Goal: Task Accomplishment & Management: Manage account settings

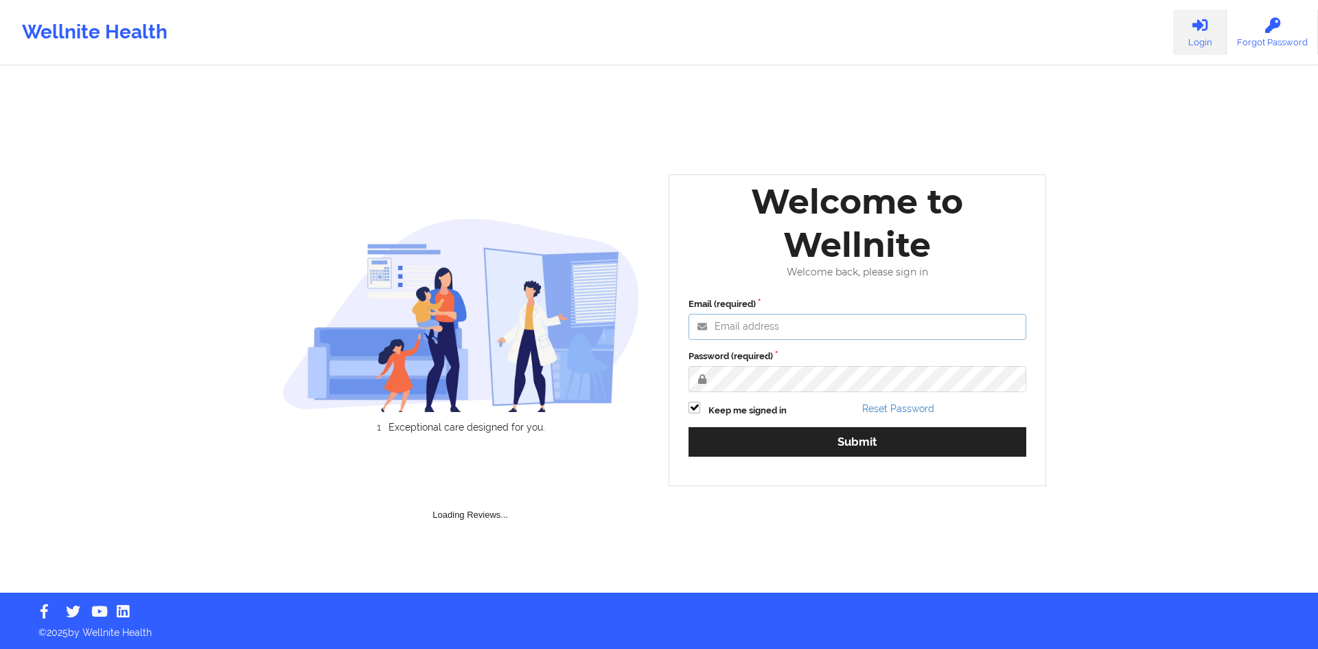
type input "[EMAIL_ADDRESS][DOMAIN_NAME]"
click at [915, 426] on div "Email (required) [EMAIL_ADDRESS][DOMAIN_NAME] Password (required) Keep me signe…" at bounding box center [857, 382] width 357 height 188
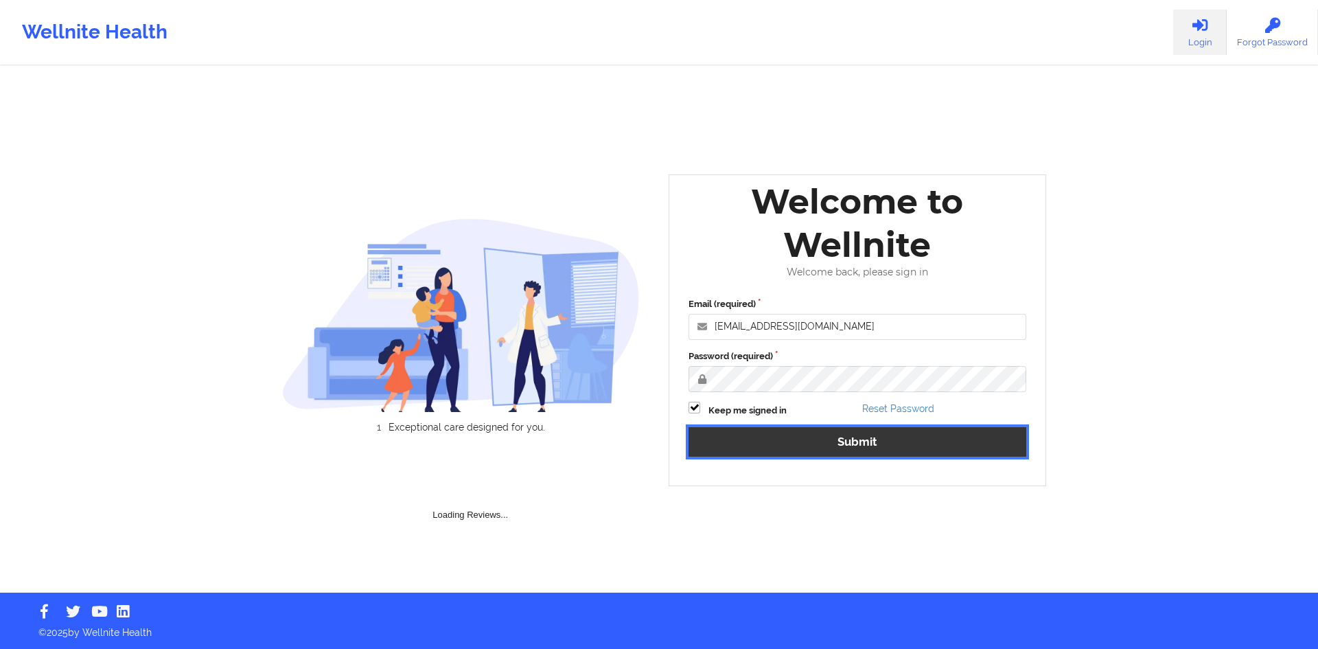
click at [914, 430] on button "Submit" at bounding box center [858, 442] width 338 height 30
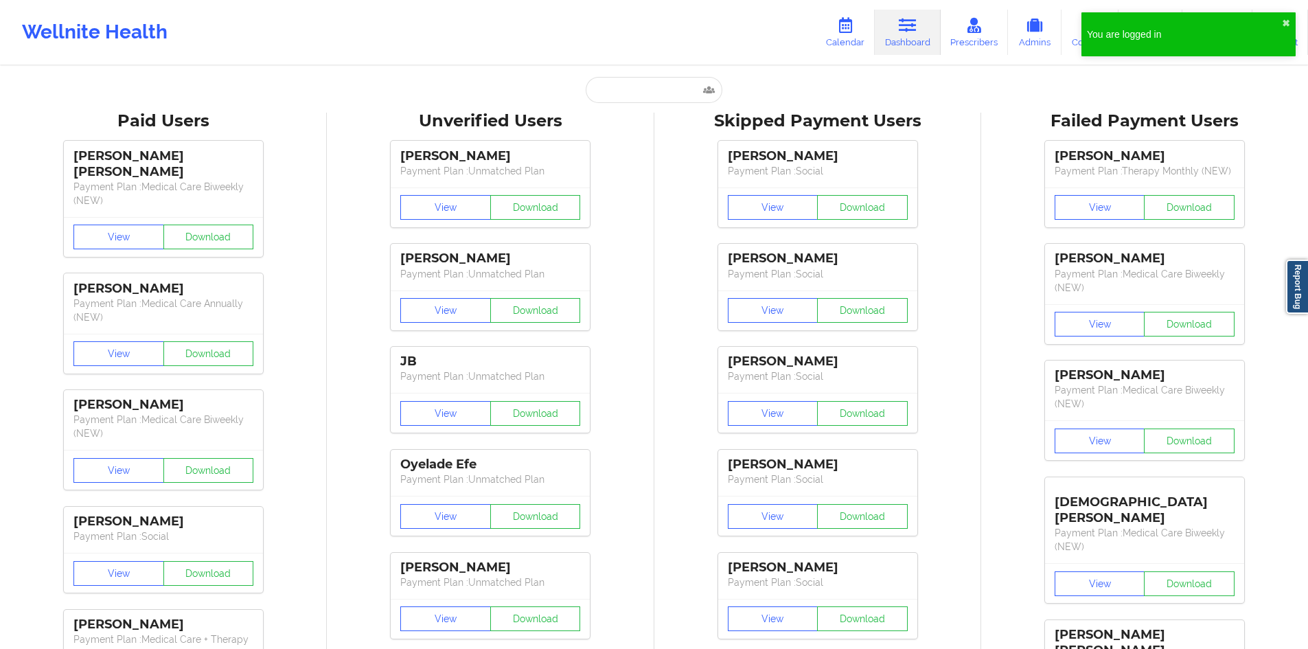
click at [1293, 19] on div "You are logged in ✖︎" at bounding box center [1188, 34] width 214 height 44
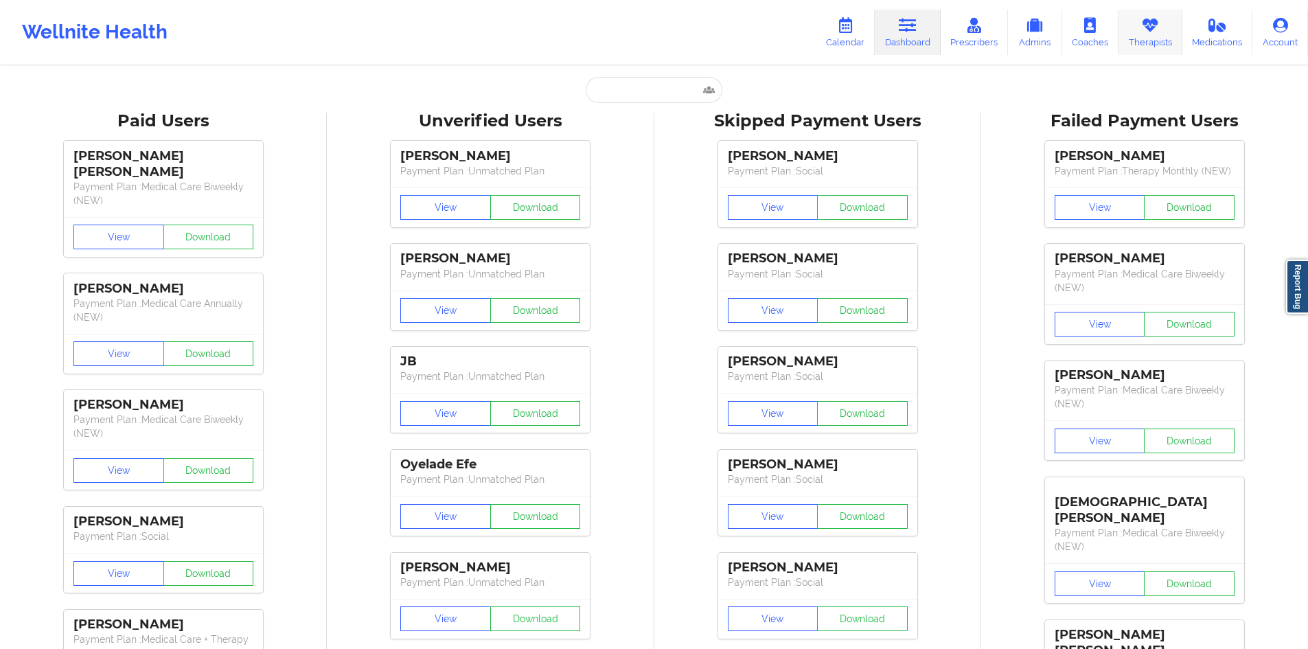
click at [1137, 21] on link "Therapists" at bounding box center [1150, 32] width 64 height 45
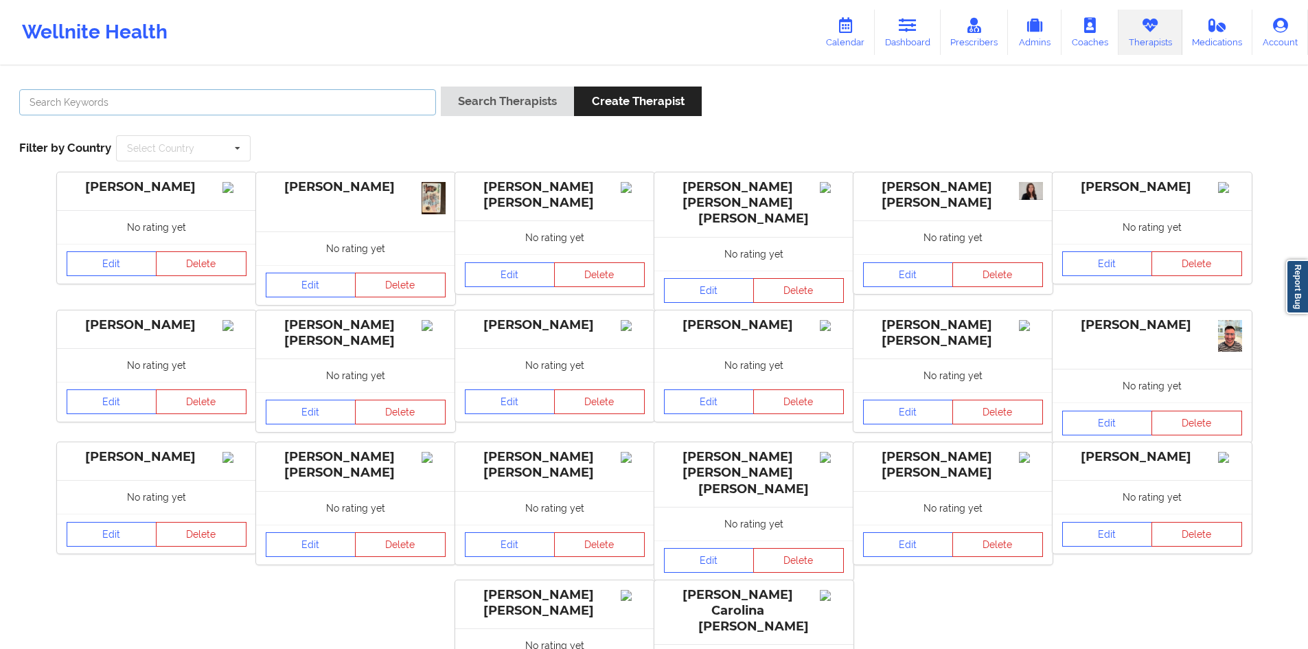
click at [287, 107] on input "text" at bounding box center [227, 102] width 417 height 26
paste input "[URL][DOMAIN_NAME]"
click at [441, 87] on button "Search Therapists" at bounding box center [507, 102] width 133 height 30
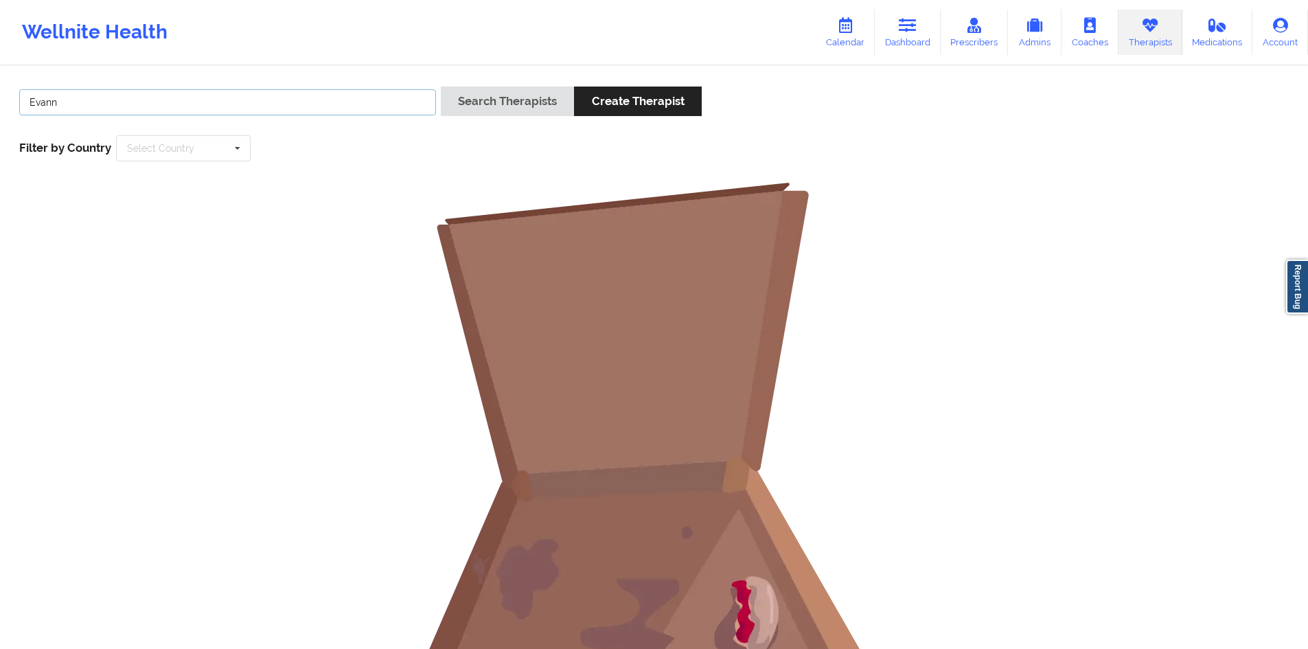
click at [235, 100] on input "Evann" at bounding box center [227, 102] width 417 height 26
click at [441, 87] on button "Search Therapists" at bounding box center [507, 102] width 133 height 30
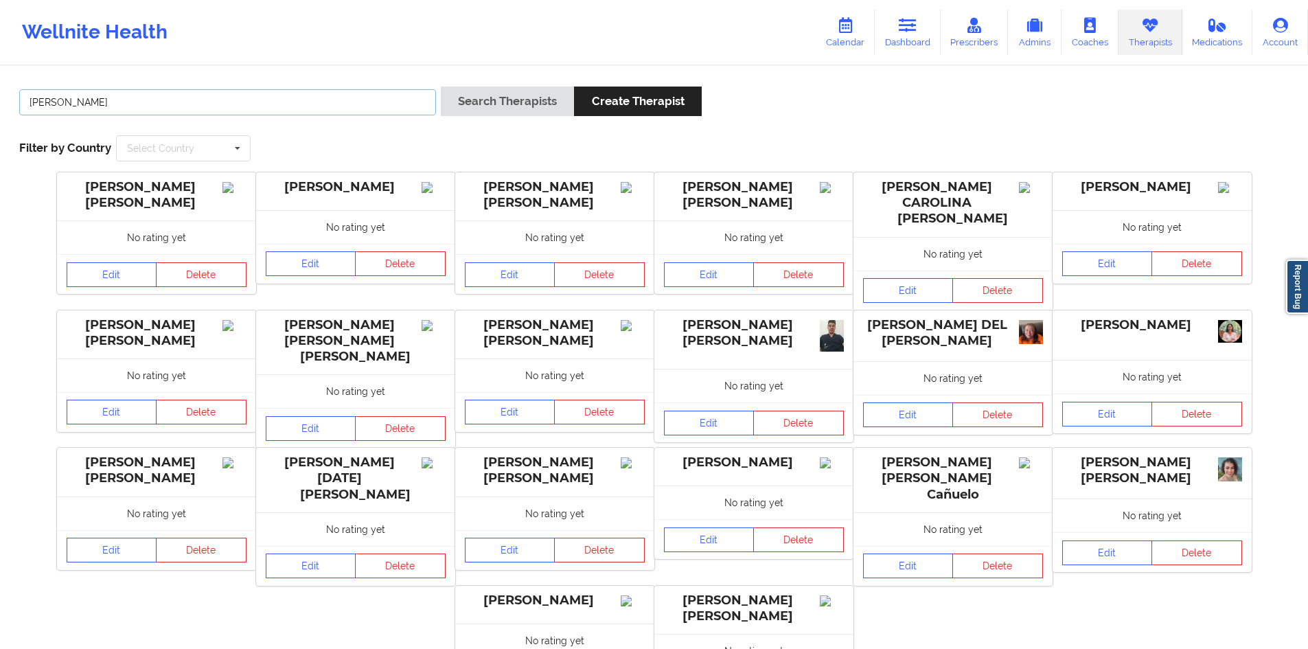
paste input "[PERSON_NAME]"
click at [441, 87] on button "Search Therapists" at bounding box center [507, 102] width 133 height 30
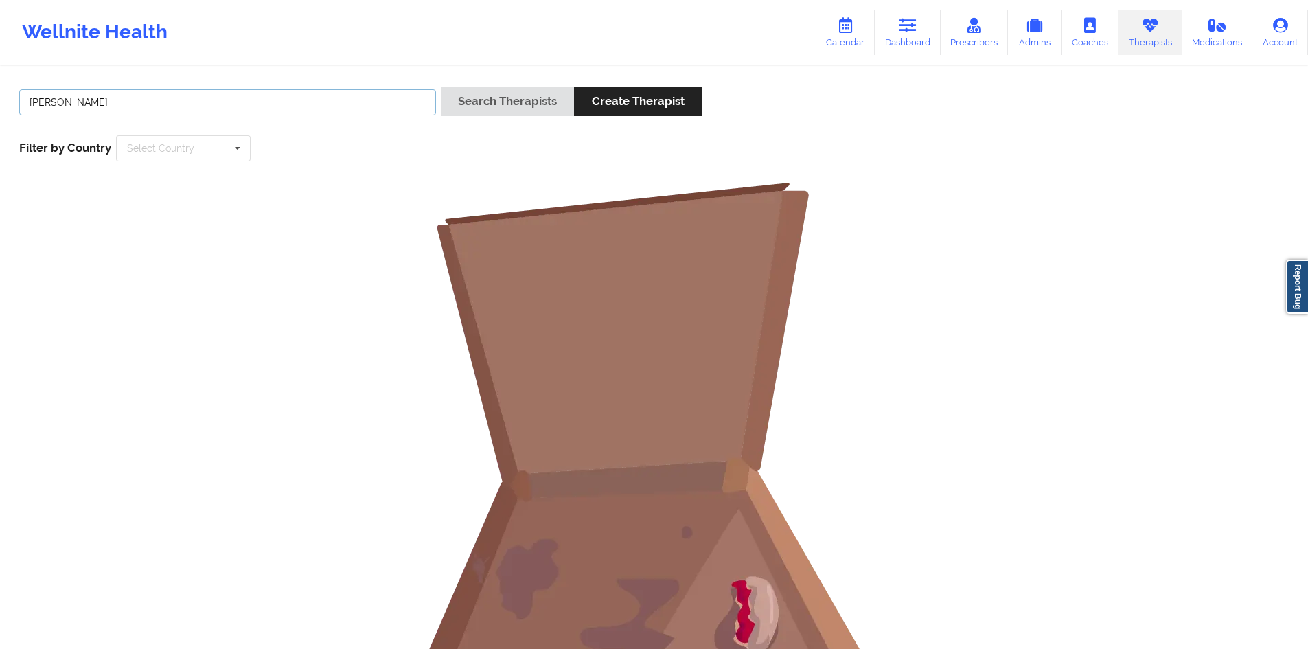
paste input "text"
type input "[PERSON_NAME]"
click at [441, 87] on button "Search Therapists" at bounding box center [507, 102] width 133 height 30
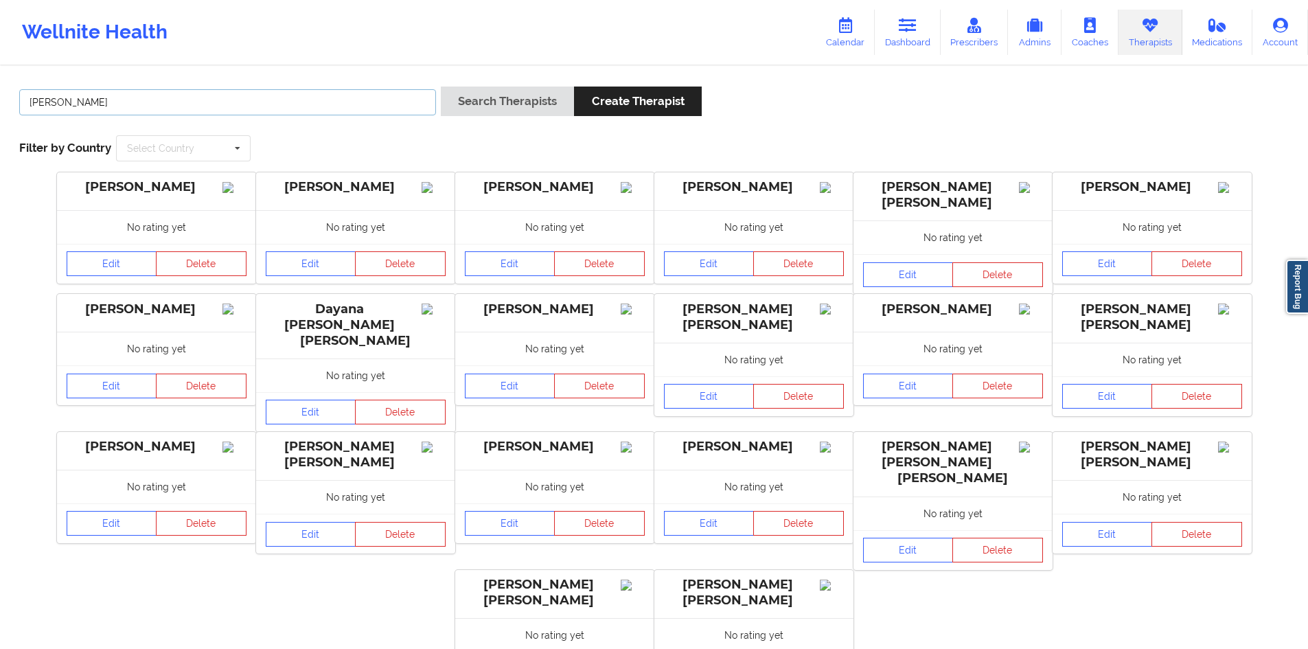
click at [54, 103] on input "[PERSON_NAME]" at bounding box center [227, 102] width 417 height 26
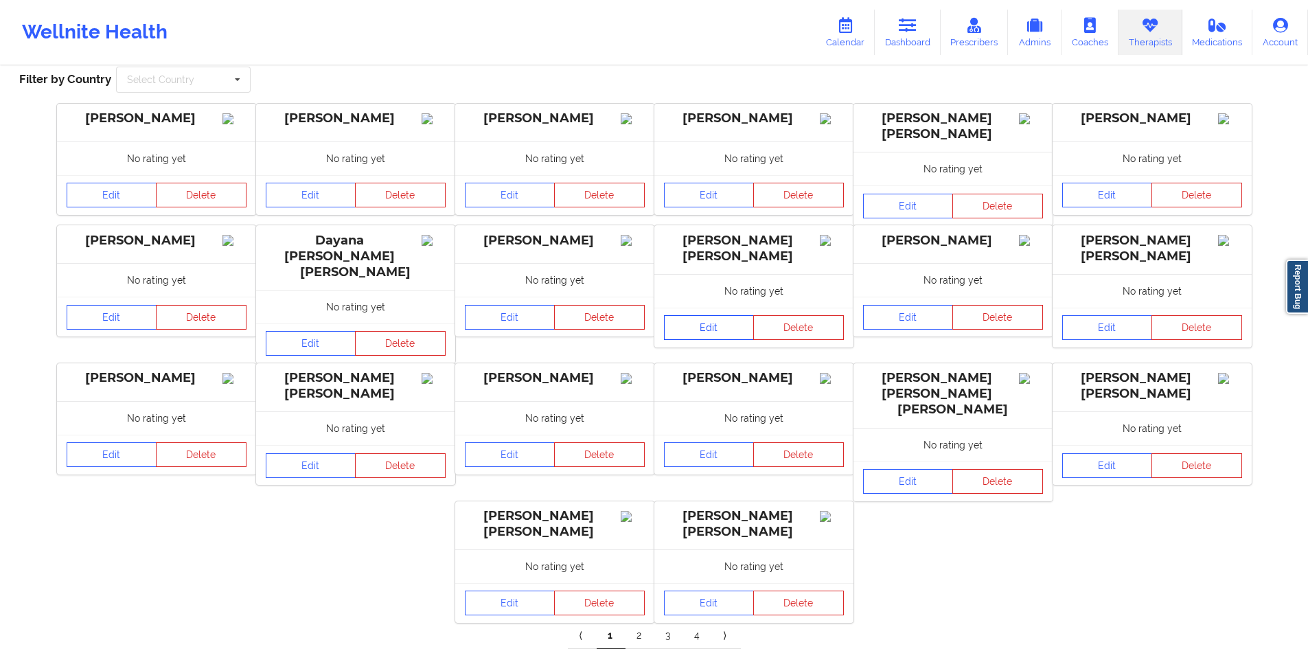
scroll to position [113, 0]
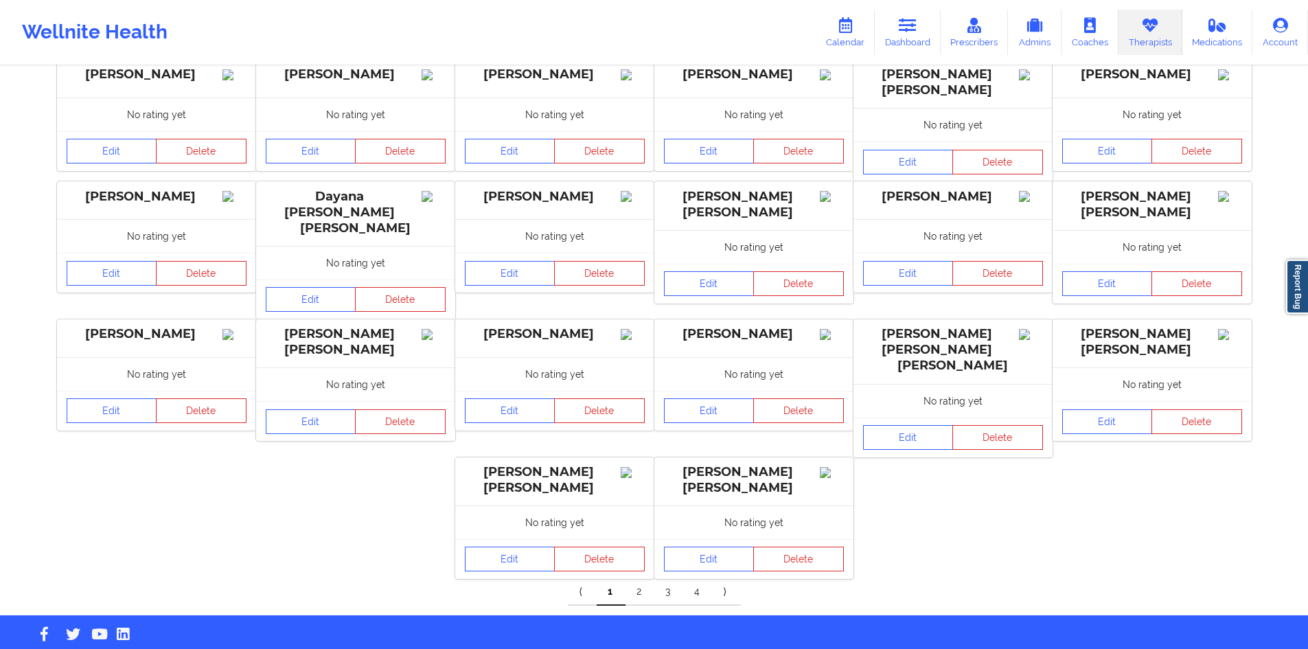
click at [634, 578] on link "2" at bounding box center [639, 591] width 29 height 27
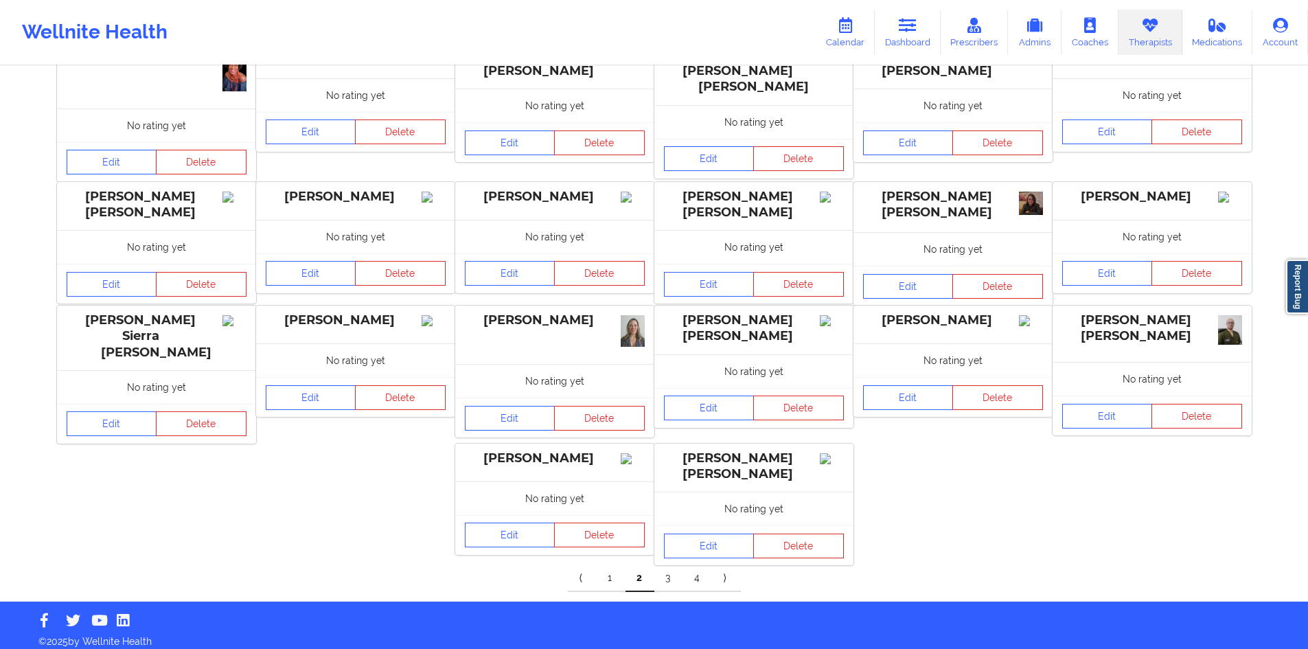
scroll to position [137, 0]
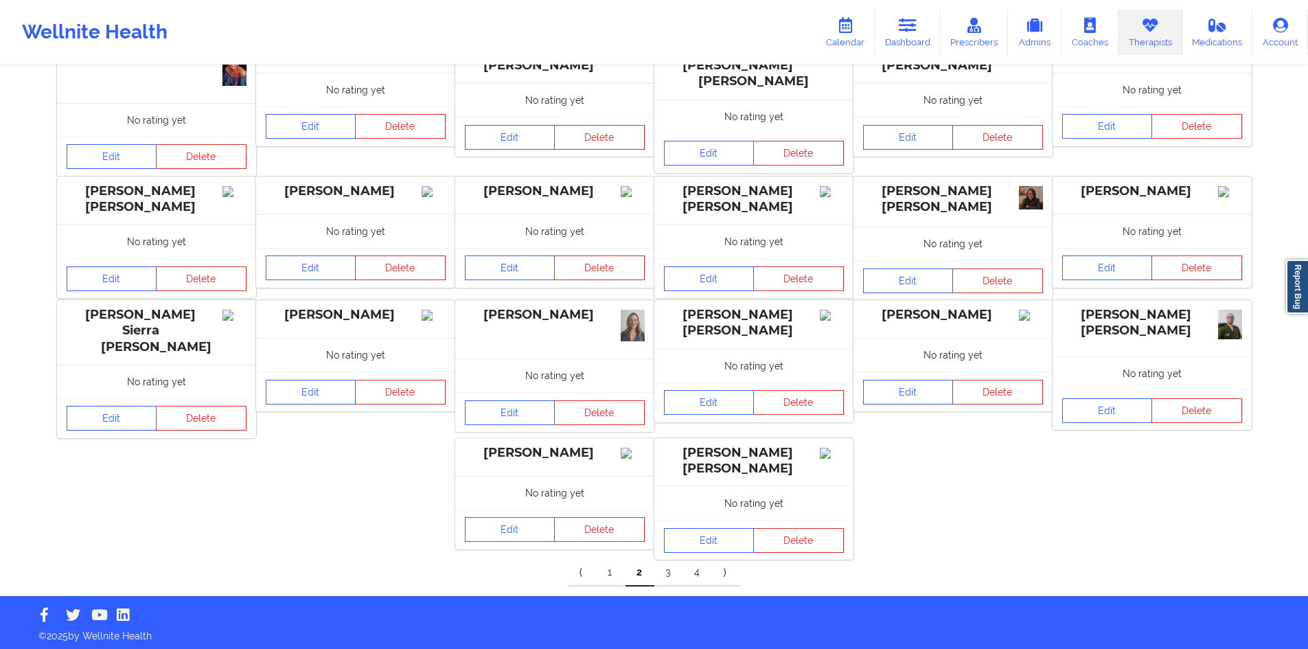
click at [669, 570] on link "3" at bounding box center [668, 572] width 29 height 27
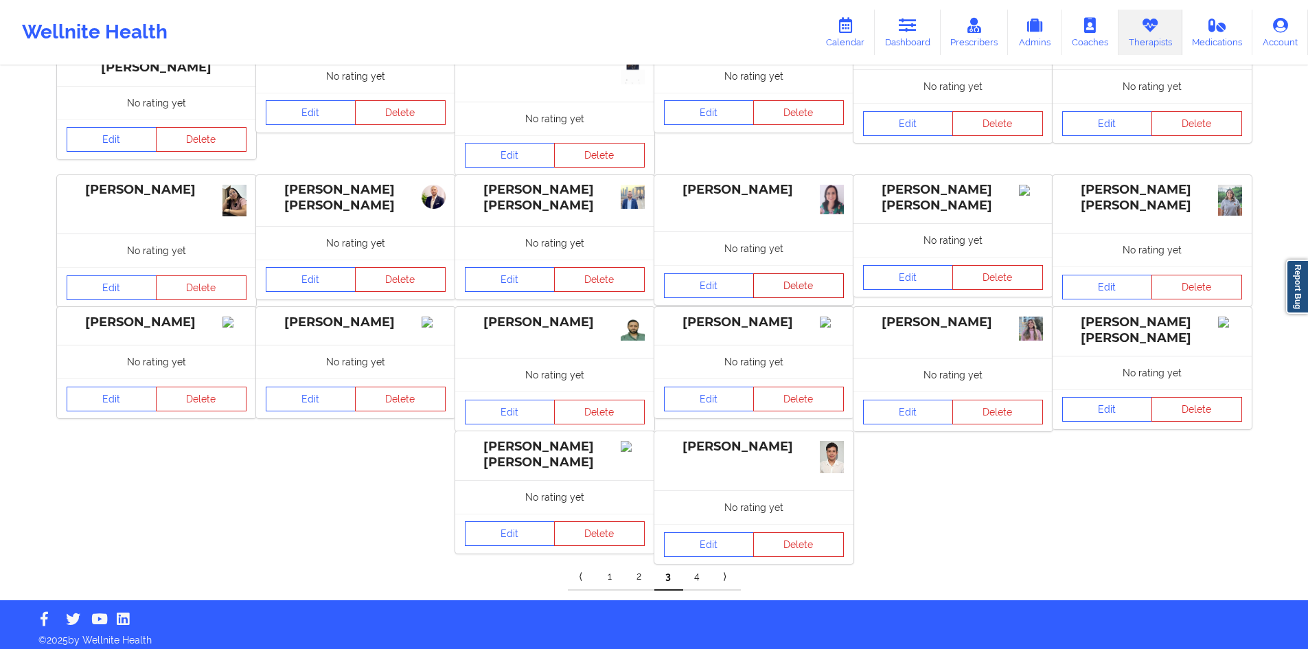
scroll to position [159, 0]
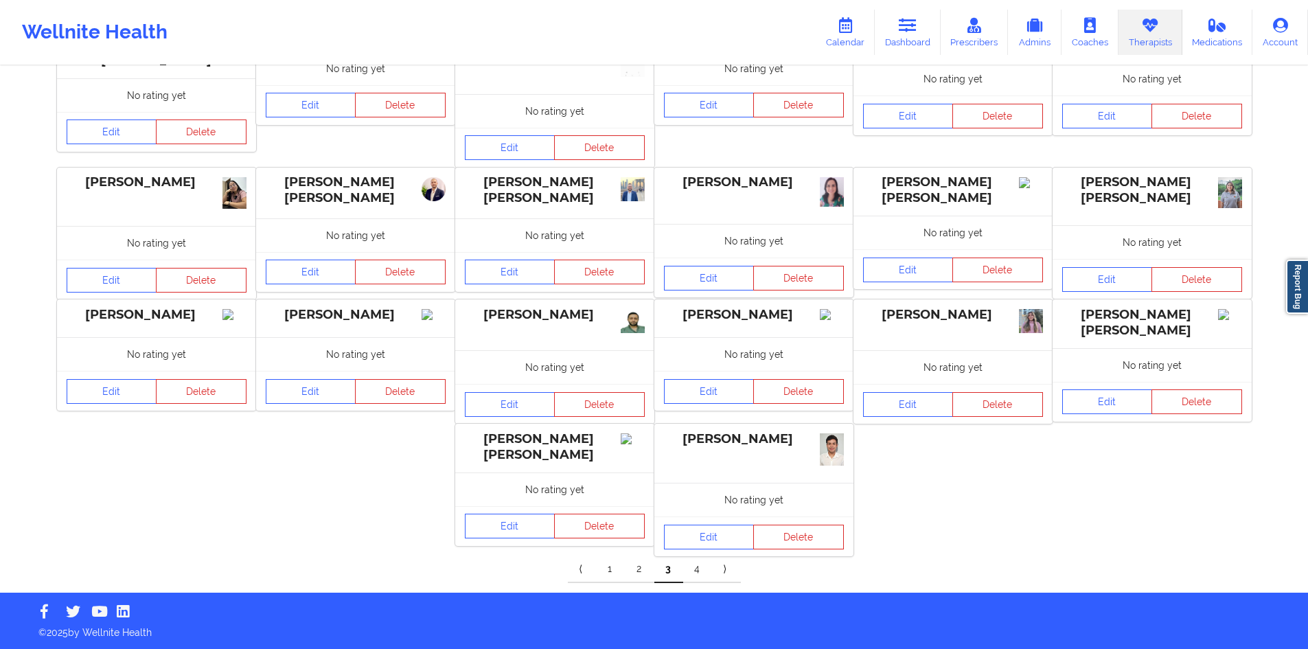
click at [690, 573] on link "4" at bounding box center [697, 568] width 29 height 27
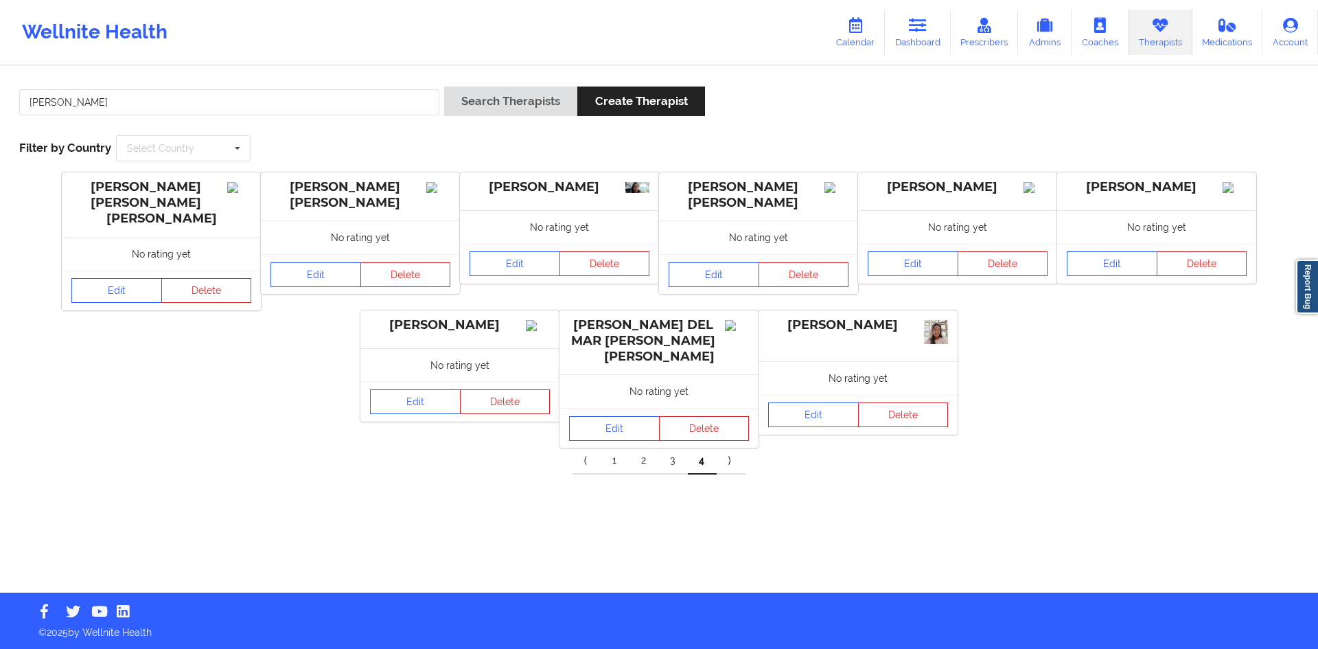
click at [617, 447] on link "1" at bounding box center [615, 460] width 29 height 27
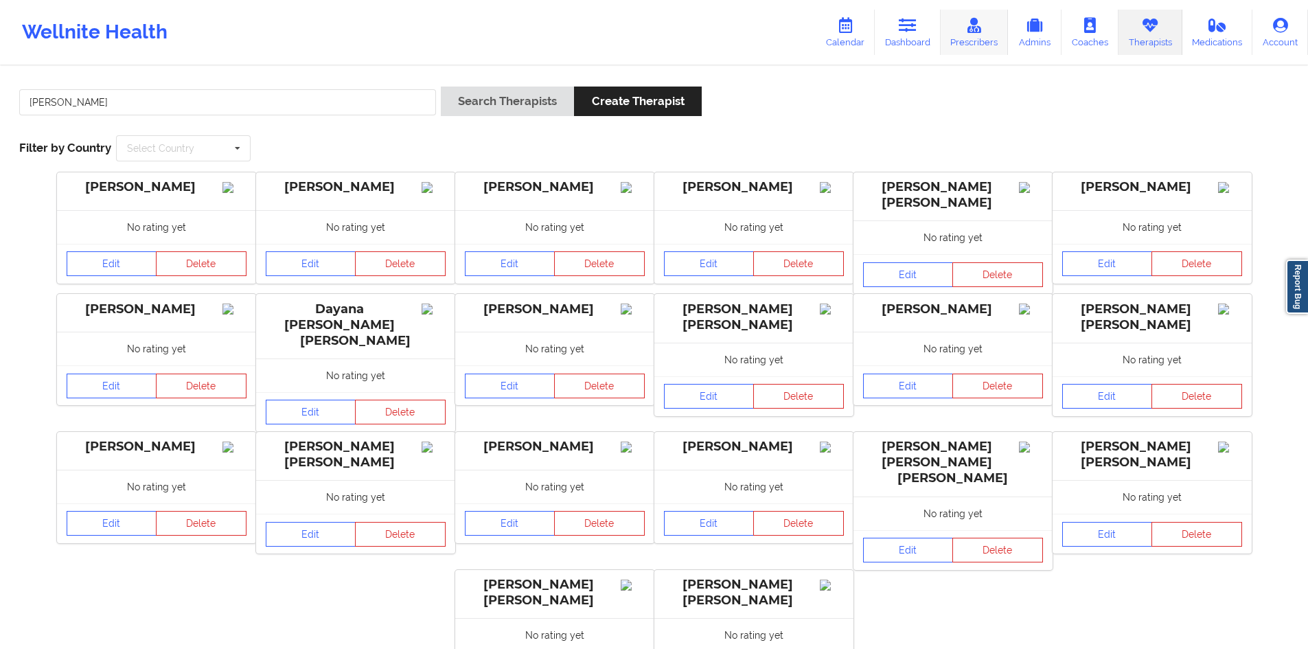
click at [973, 30] on icon at bounding box center [974, 25] width 18 height 15
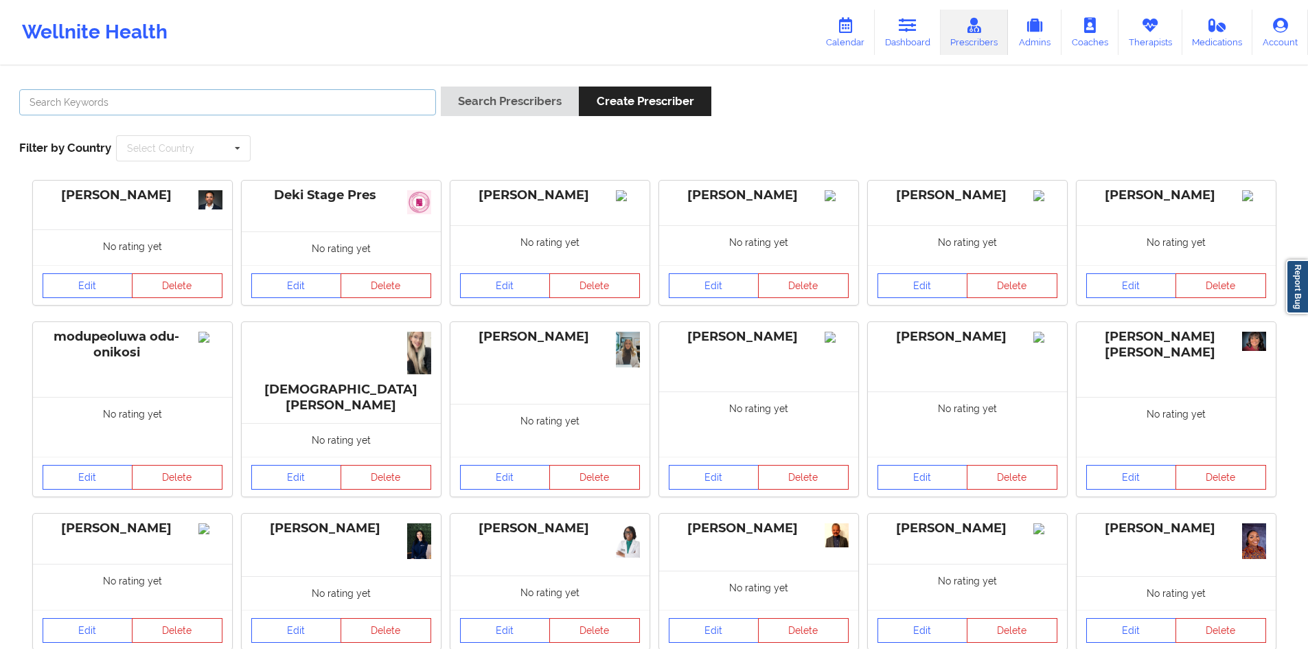
click at [187, 104] on input "text" at bounding box center [227, 102] width 417 height 26
click at [441, 87] on button "Search Prescribers" at bounding box center [510, 102] width 138 height 30
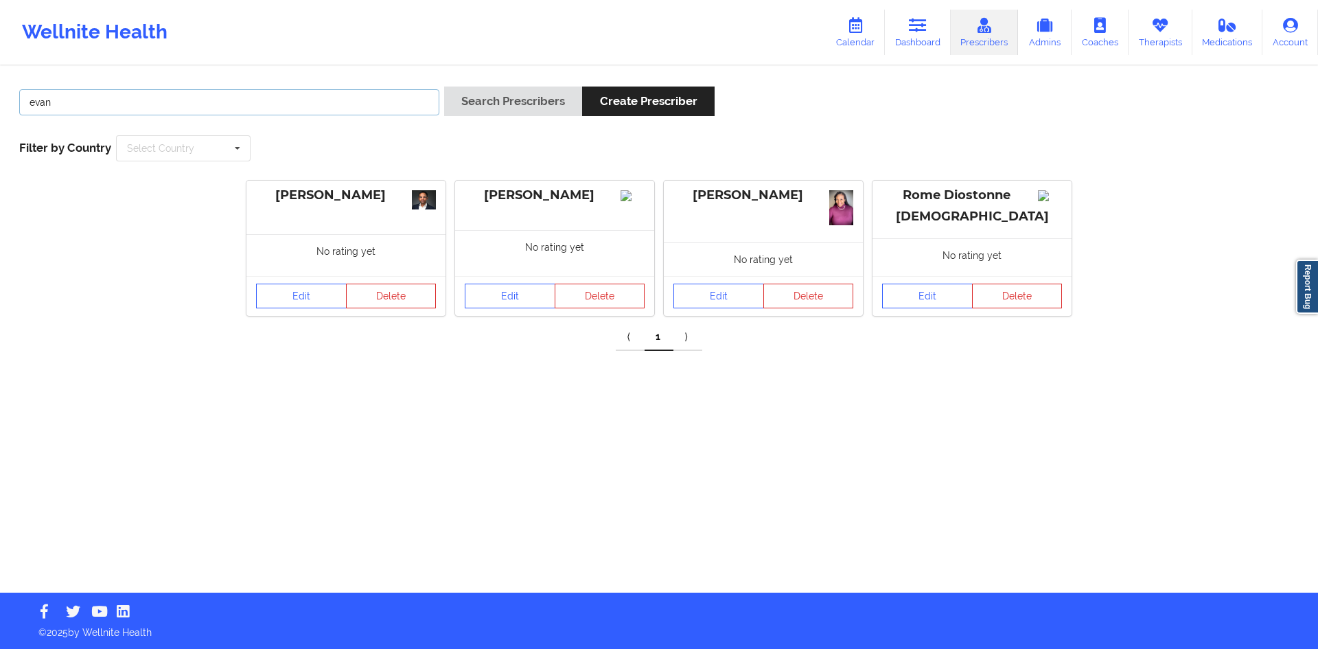
click at [257, 111] on input "evan" at bounding box center [229, 102] width 420 height 26
type input "[PERSON_NAME]"
click at [444, 87] on button "Search Prescribers" at bounding box center [513, 102] width 138 height 30
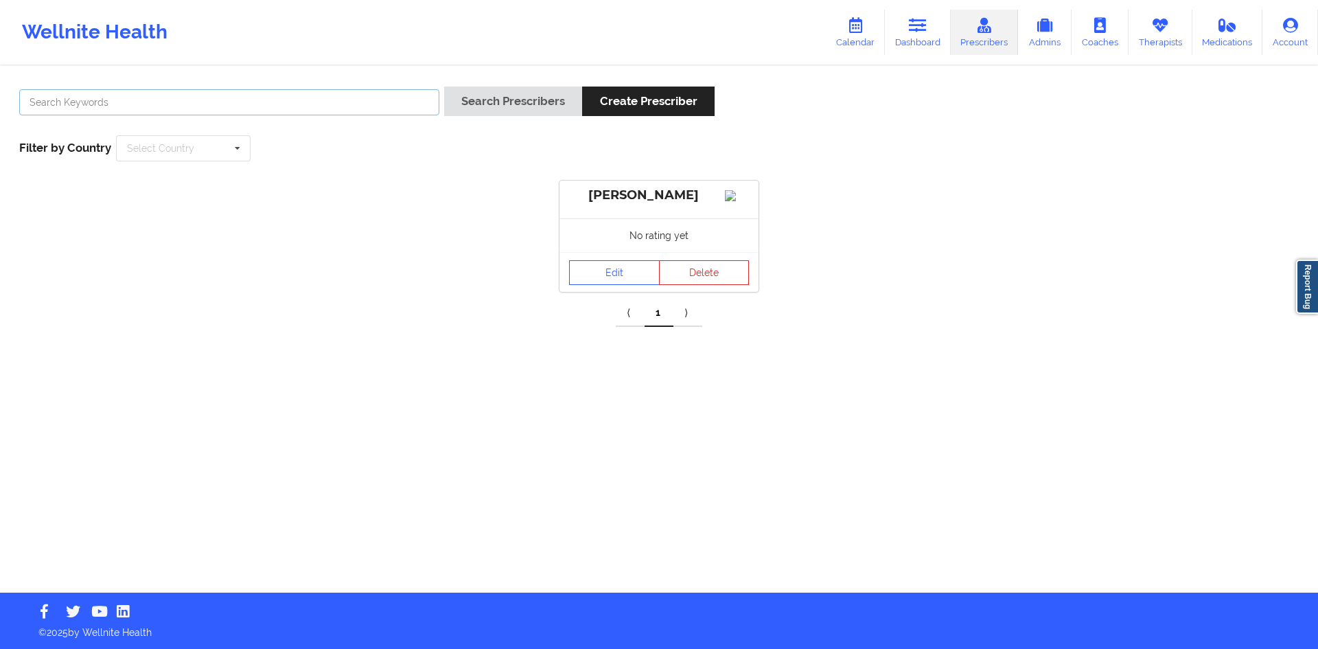
click at [444, 87] on button "Search Prescribers" at bounding box center [513, 102] width 138 height 30
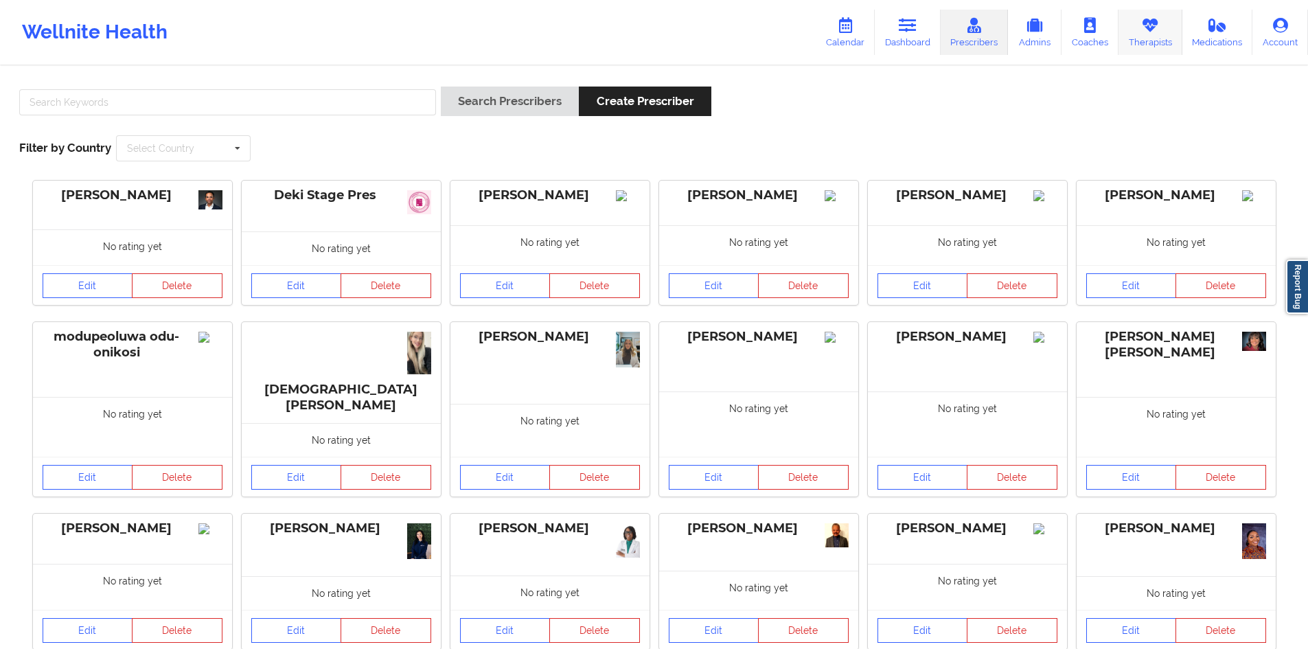
click at [1165, 34] on link "Therapists" at bounding box center [1150, 32] width 64 height 45
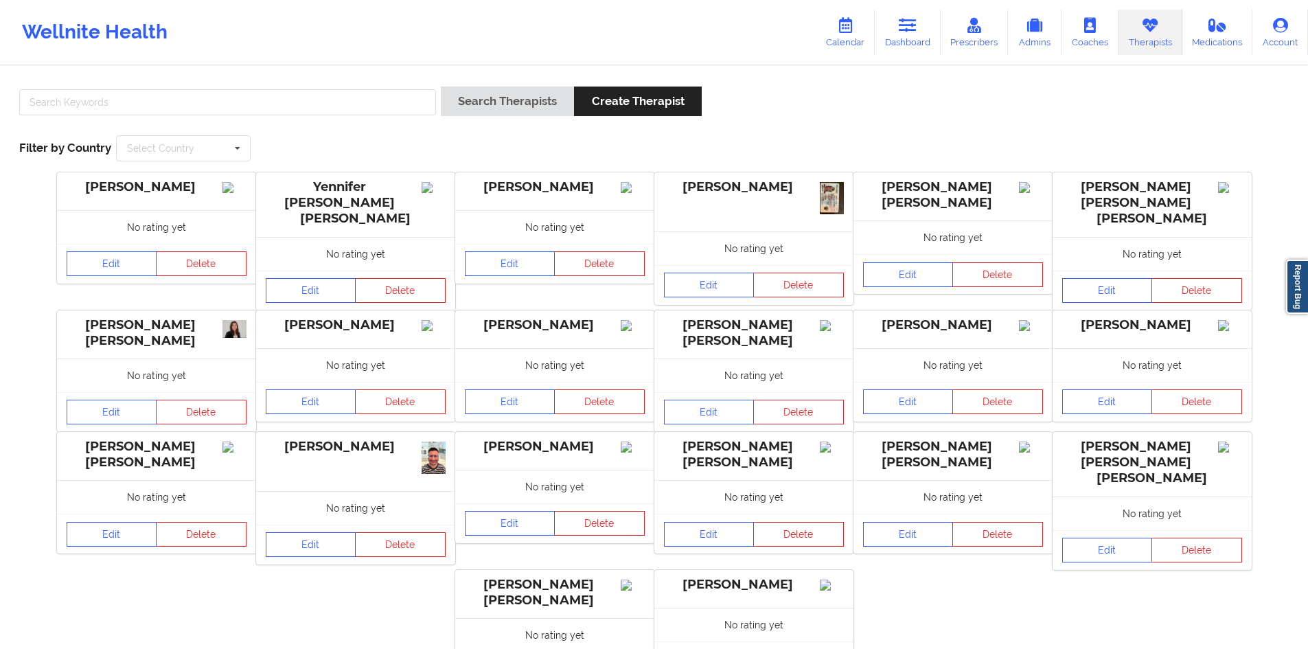
click at [393, 88] on div at bounding box center [227, 106] width 426 height 39
click at [391, 98] on input "text" at bounding box center [227, 102] width 417 height 26
click at [441, 87] on button "Search Therapists" at bounding box center [507, 102] width 133 height 30
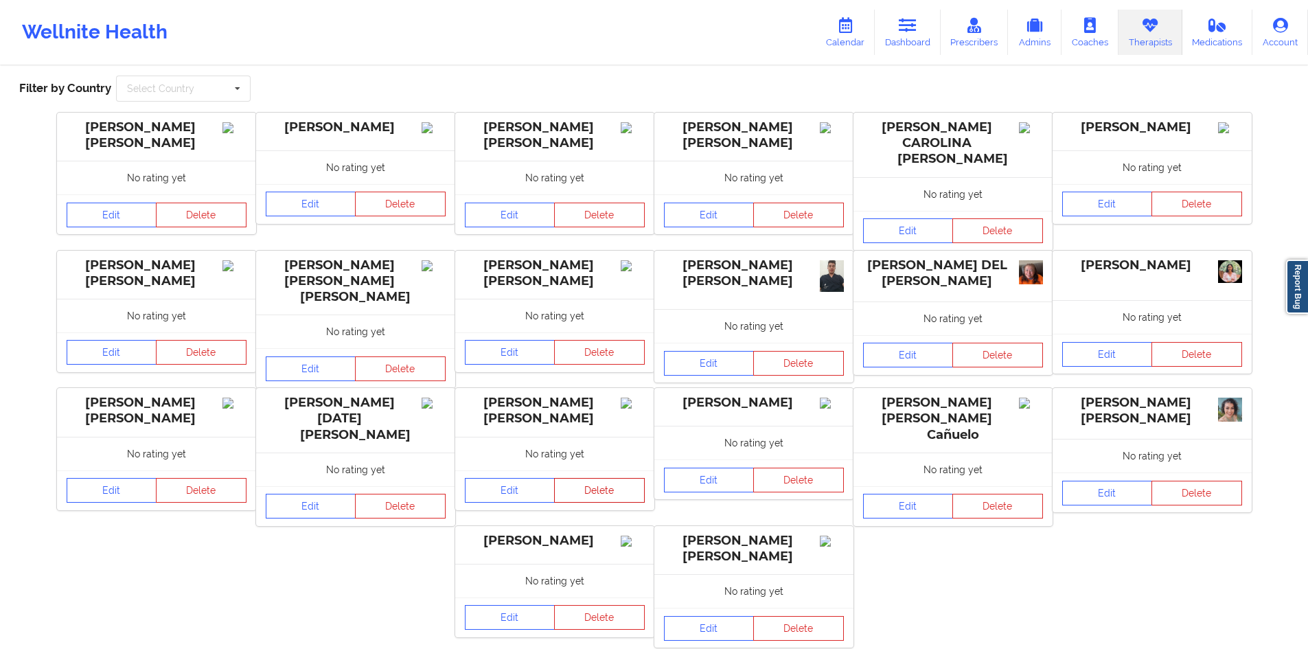
scroll to position [121, 0]
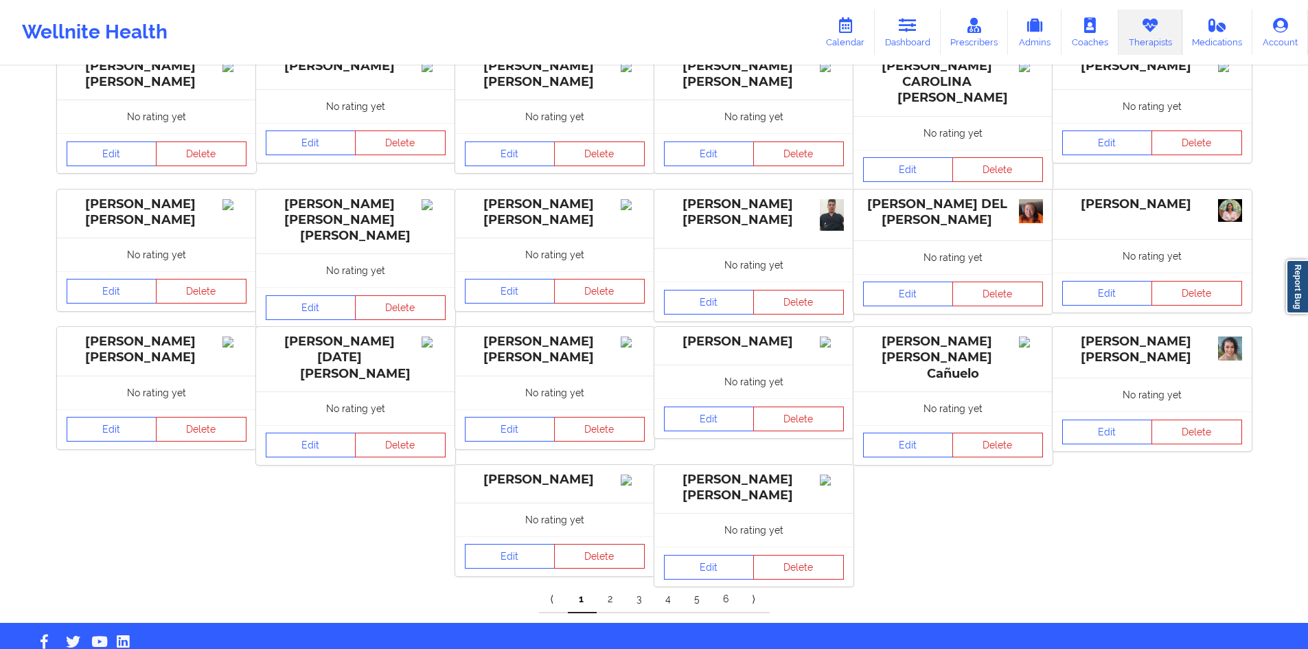
click at [610, 586] on link "2" at bounding box center [611, 599] width 29 height 27
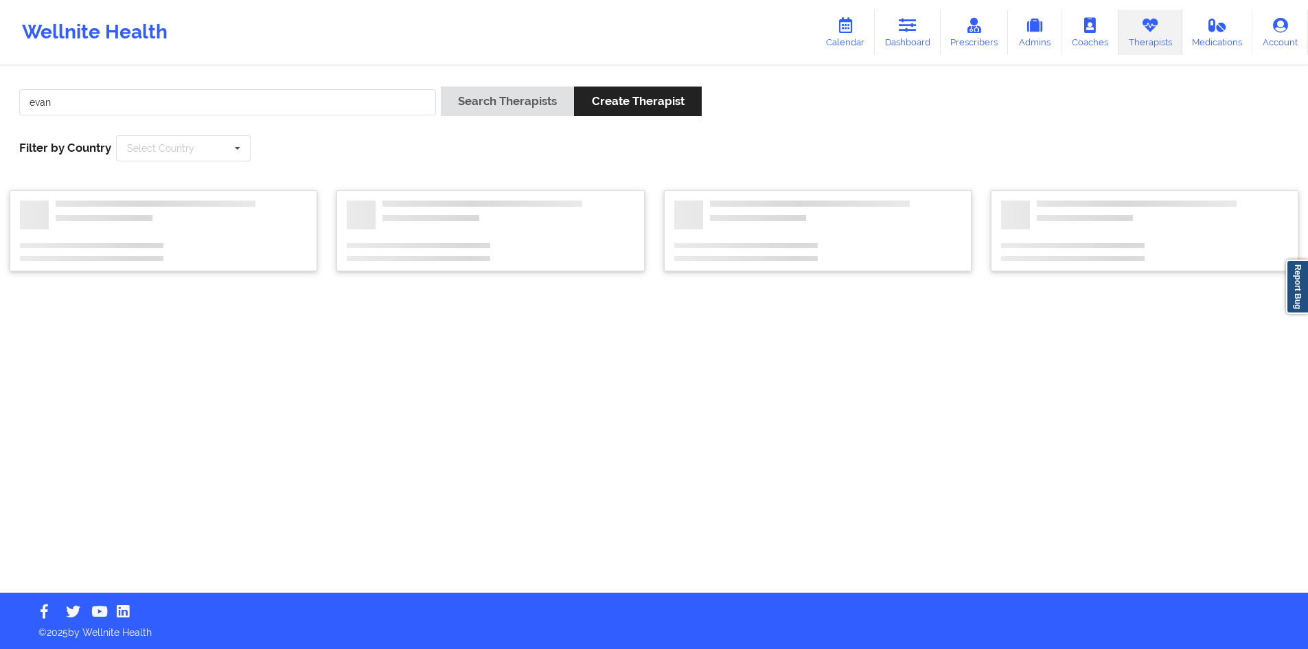
scroll to position [0, 0]
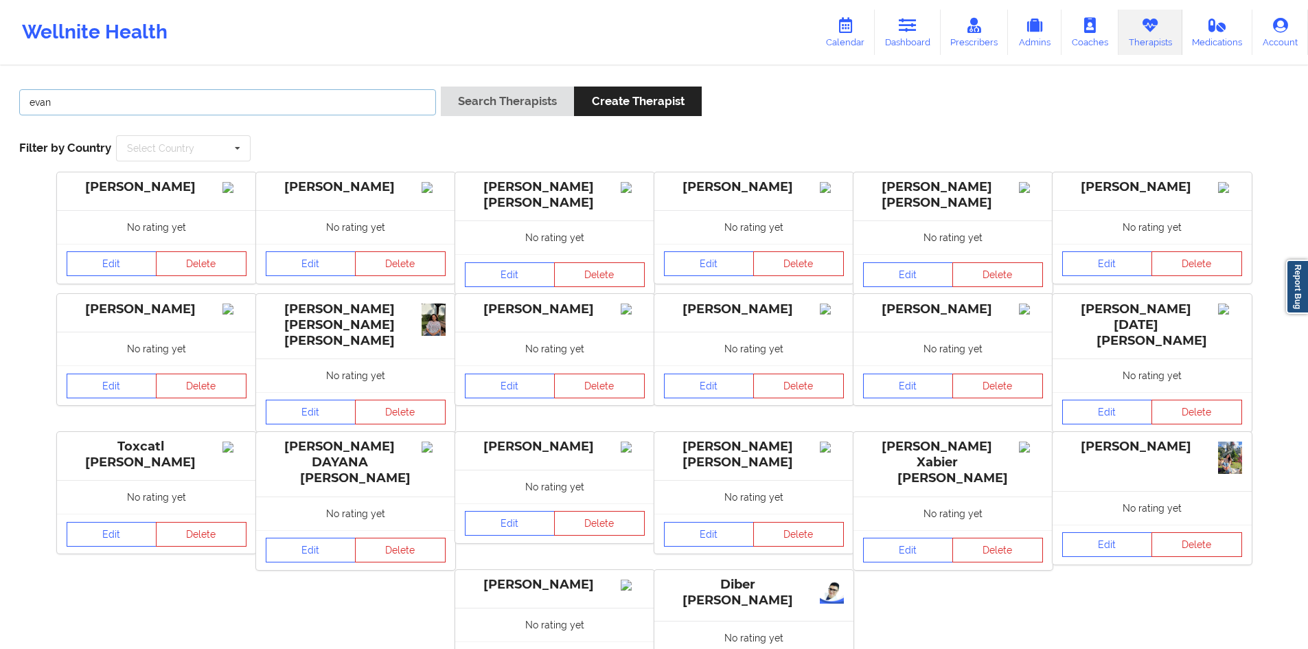
click at [262, 100] on input "evan" at bounding box center [227, 102] width 417 height 26
type input "[PERSON_NAME]"
click at [441, 87] on button "Search Therapists" at bounding box center [507, 102] width 133 height 30
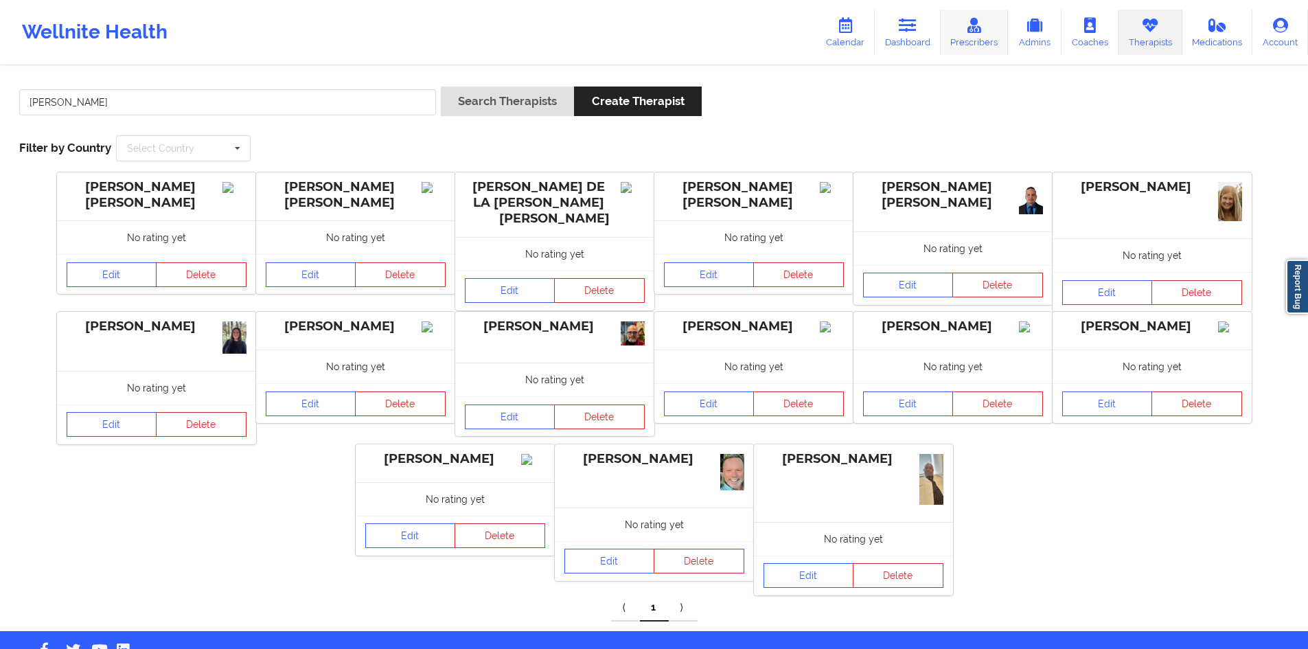
click at [969, 18] on icon at bounding box center [974, 25] width 18 height 15
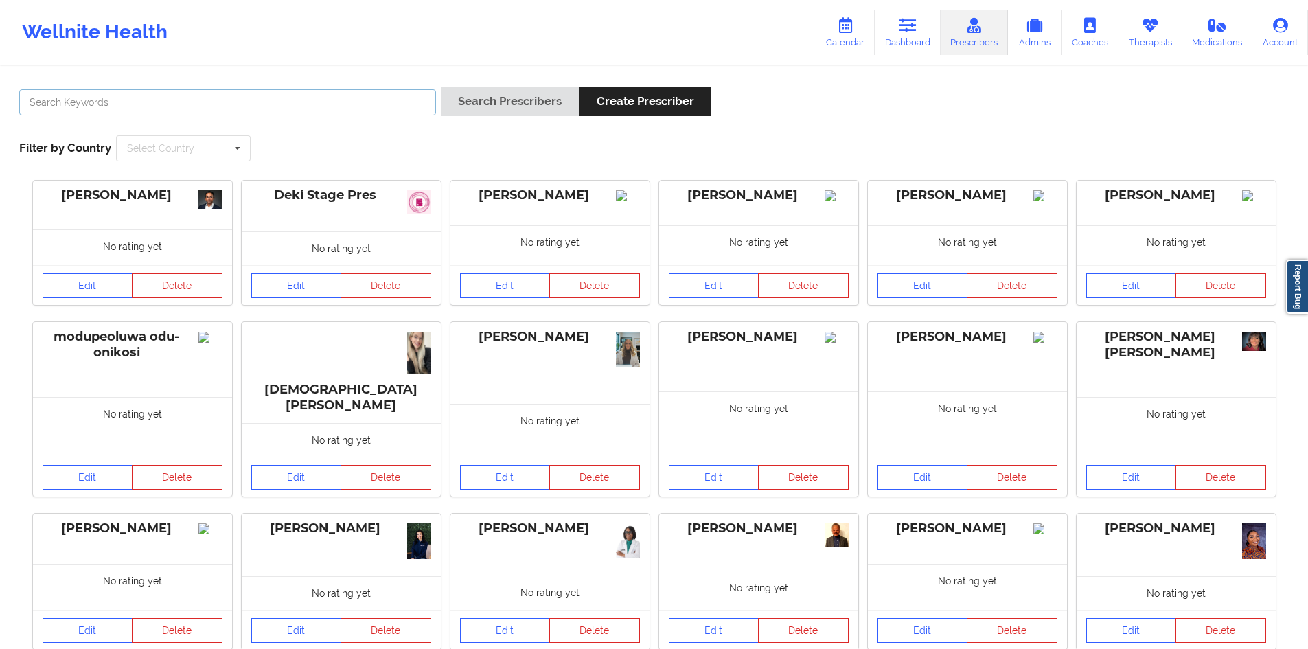
click at [371, 100] on input "text" at bounding box center [227, 102] width 417 height 26
type input "[PERSON_NAME]"
click at [441, 87] on button "Search Prescribers" at bounding box center [510, 102] width 138 height 30
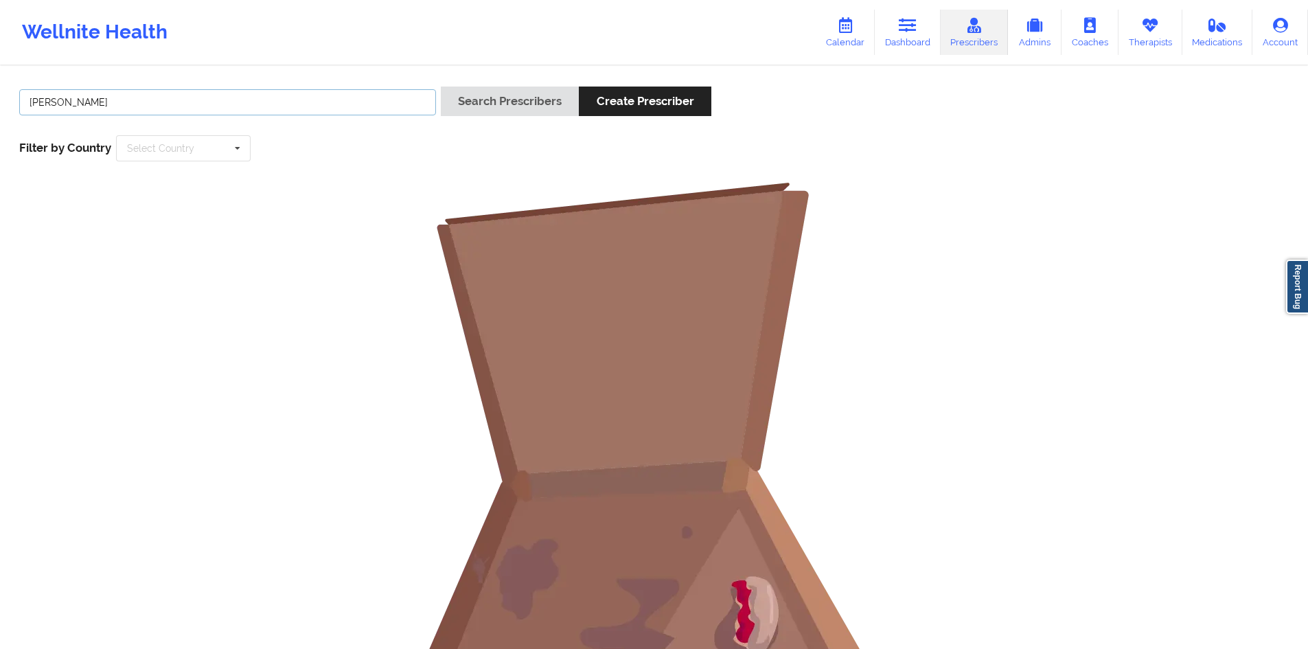
type input "[PERSON_NAME]"
click at [441, 87] on button "Search Prescribers" at bounding box center [510, 102] width 138 height 30
click at [1155, 32] on icon at bounding box center [1150, 25] width 18 height 15
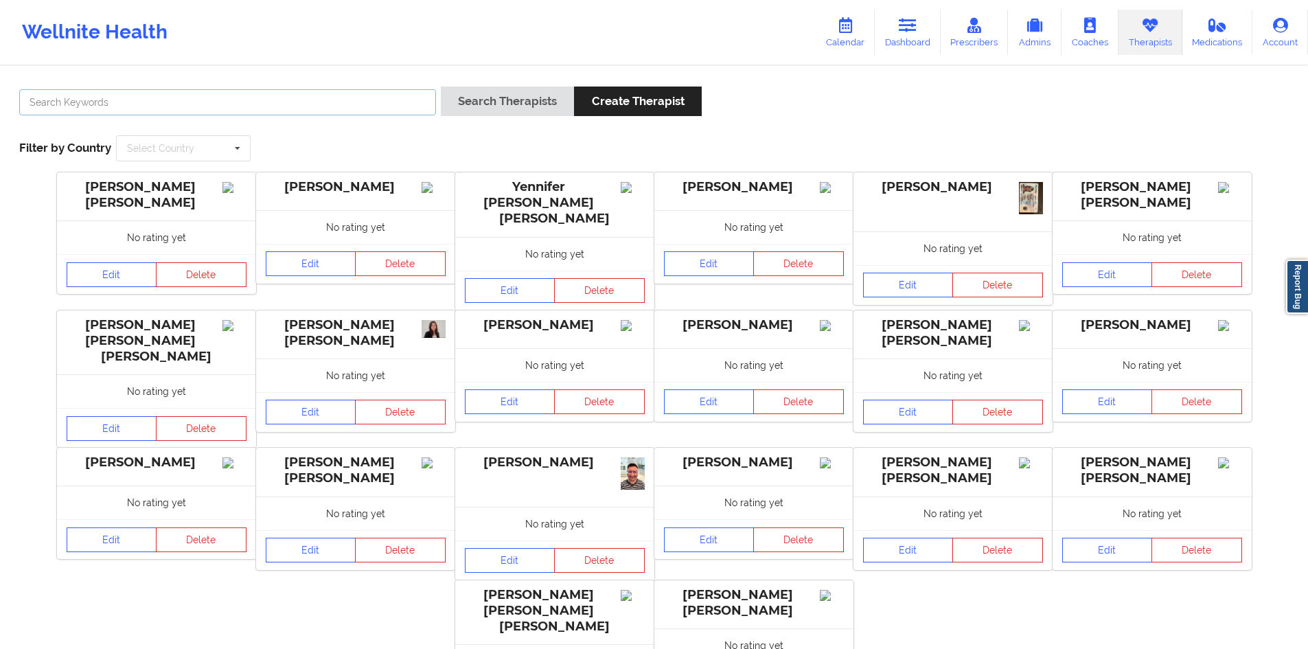
click at [238, 102] on input "text" at bounding box center [227, 102] width 417 height 26
paste input "[PERSON_NAME]"
type input "[PERSON_NAME]"
click at [441, 87] on button "Search Therapists" at bounding box center [507, 102] width 133 height 30
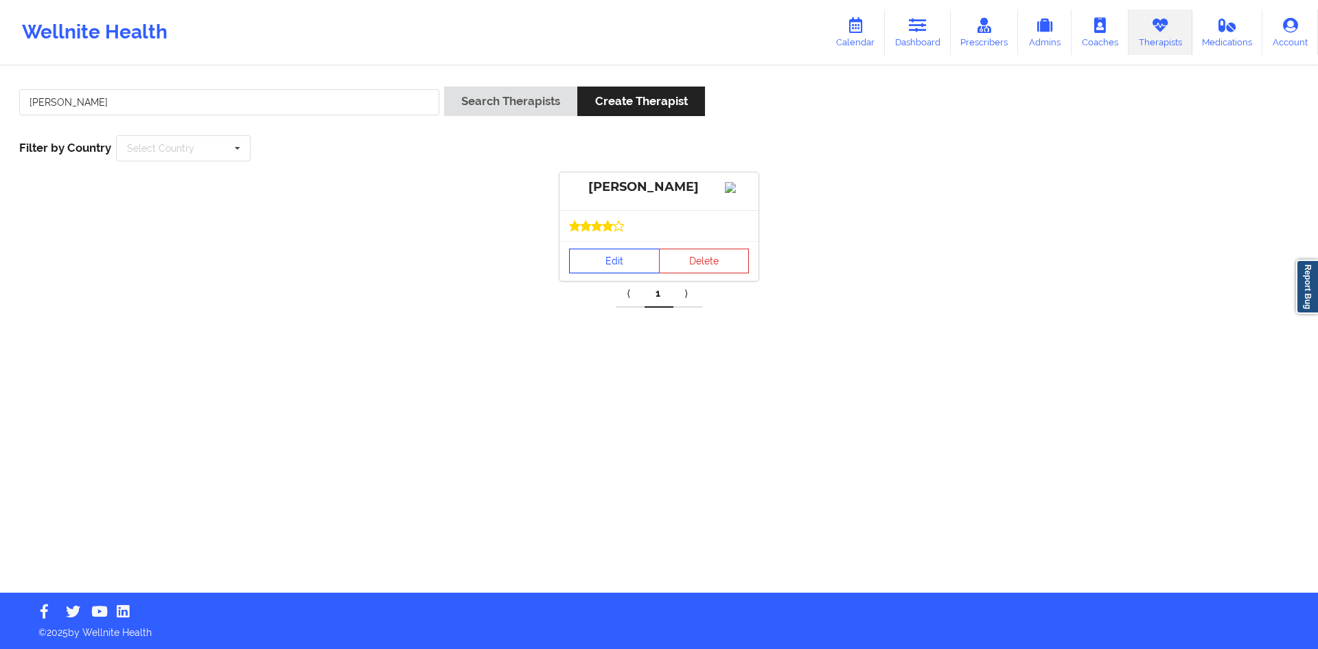
click at [610, 269] on link "Edit" at bounding box center [614, 261] width 91 height 25
